Goal: Information Seeking & Learning: Learn about a topic

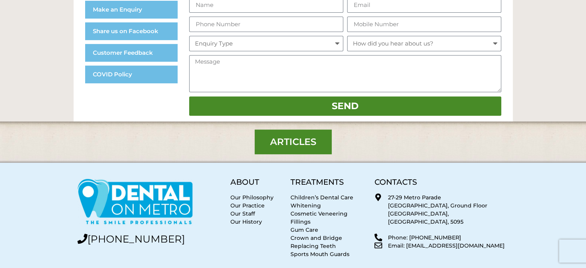
scroll to position [315, 0]
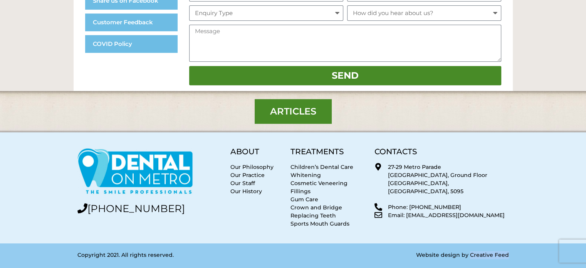
drag, startPoint x: 509, startPoint y: 254, endPoint x: 471, endPoint y: 255, distance: 39.0
click at [471, 255] on div "Website design by Creative Feed" at bounding box center [403, 257] width 220 height 21
copy p "Creative Feed"
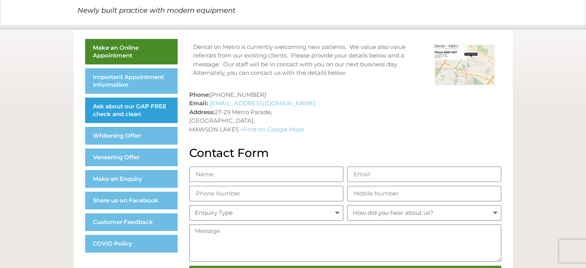
scroll to position [123, 0]
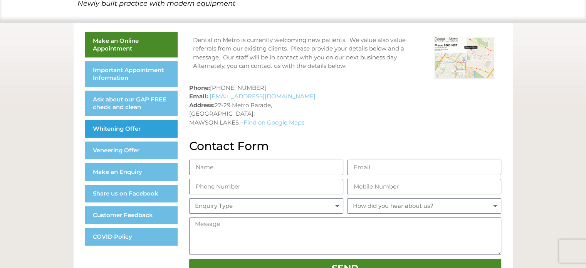
click at [131, 127] on link "Whitening Offer" at bounding box center [131, 129] width 92 height 18
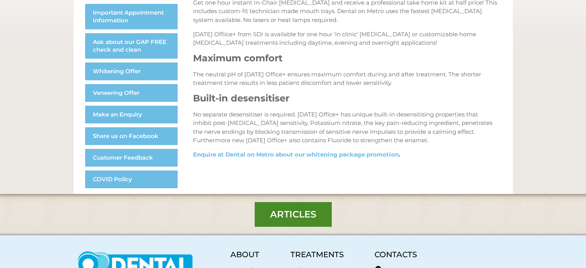
scroll to position [193, 0]
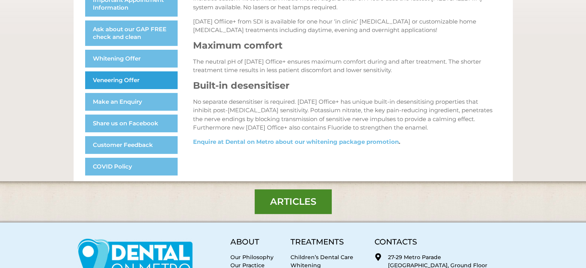
click at [122, 83] on link "Veneering Offer" at bounding box center [131, 80] width 92 height 18
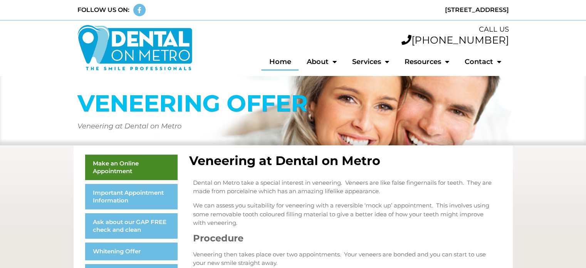
click at [282, 62] on link "Home" at bounding box center [279, 62] width 37 height 18
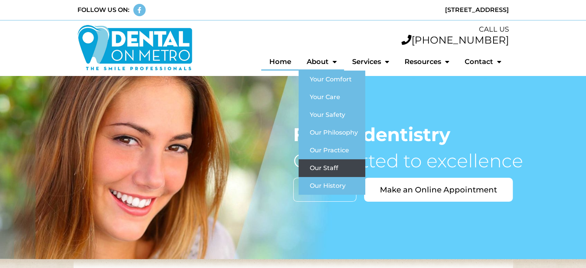
click at [329, 167] on link "Our Staff" at bounding box center [332, 168] width 67 height 18
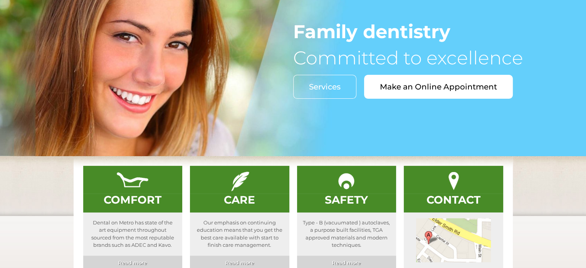
scroll to position [116, 0]
